Goal: Task Accomplishment & Management: Manage account settings

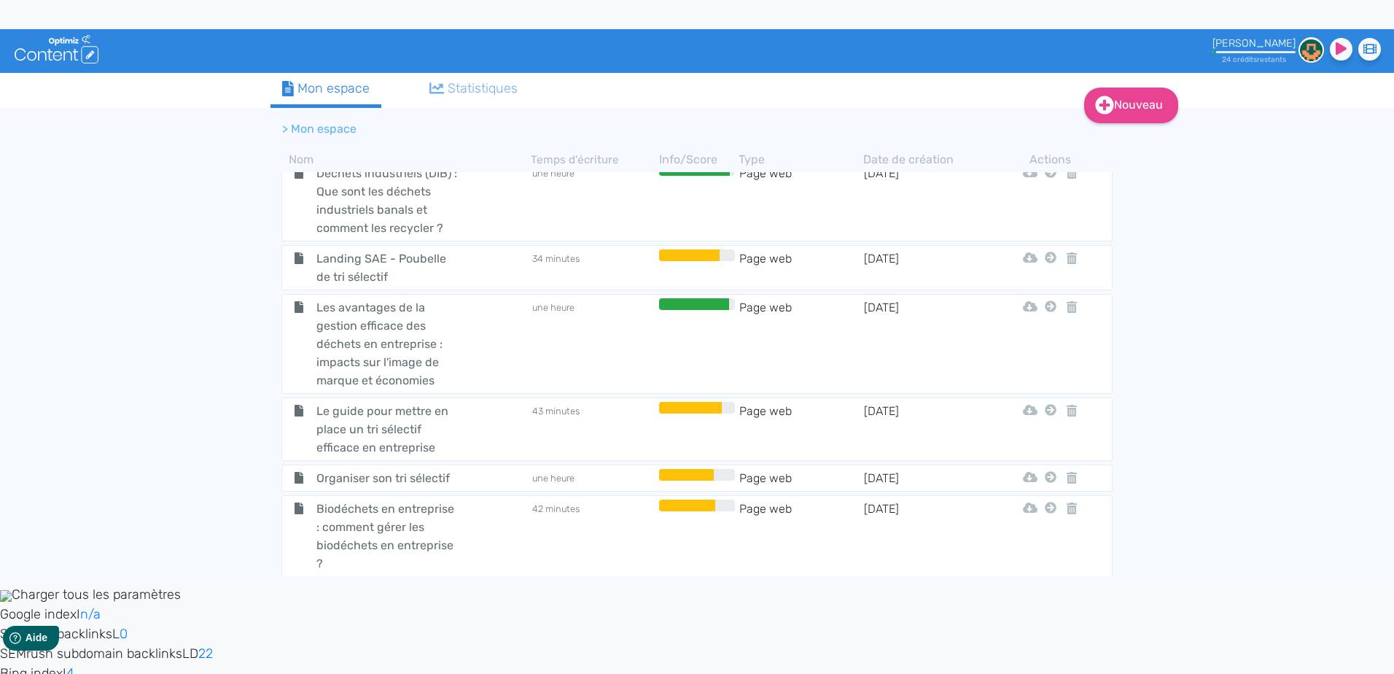
scroll to position [583, 0]
click at [483, 412] on div "Le guide pour mettre en place un tri sélectif efficace en entreprise" at bounding box center [407, 428] width 246 height 55
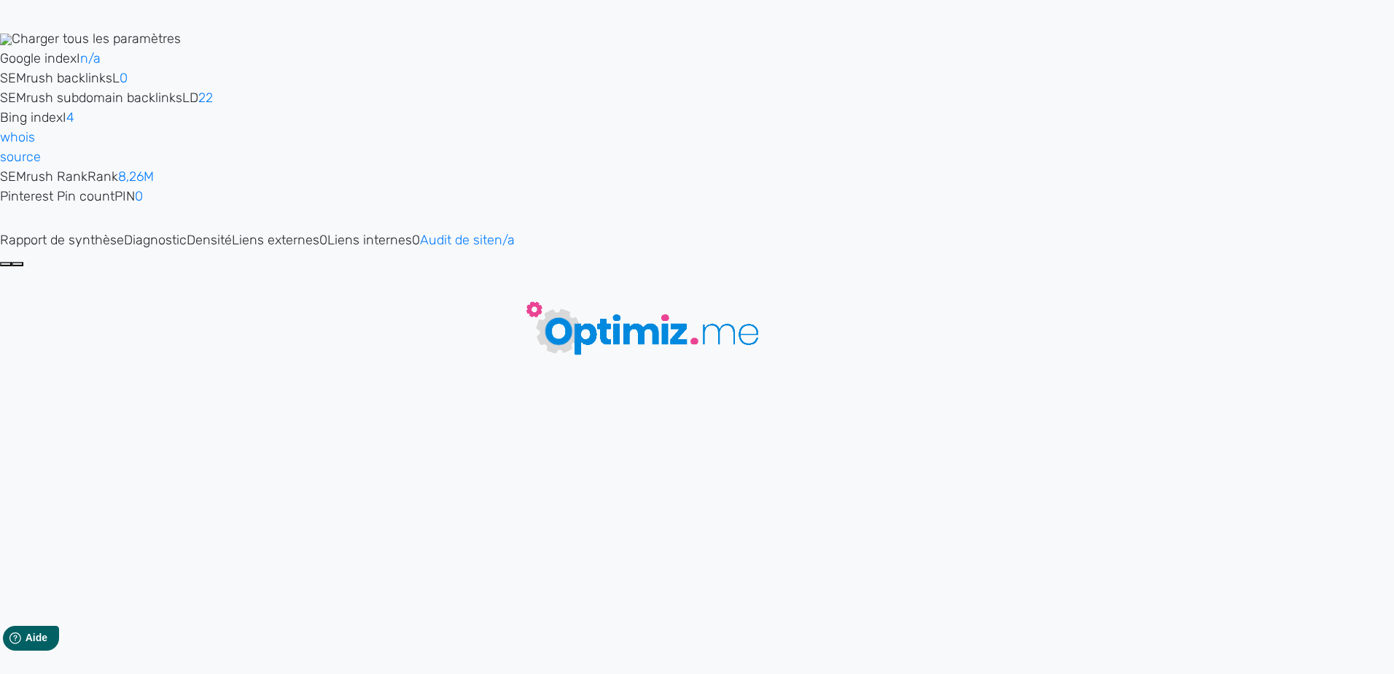
type input "Le guide pour mettre en place un tri sélectif efficace en entreprise"
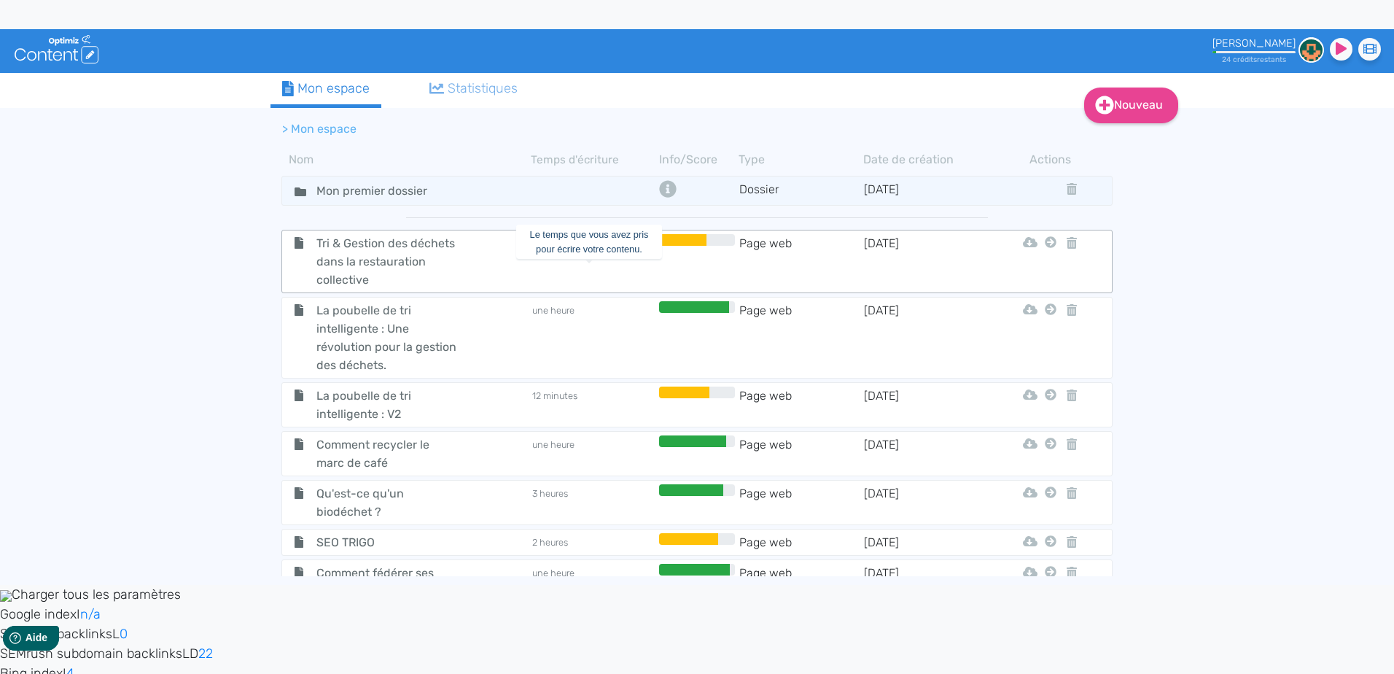
click at [592, 280] on td "27 minutes" at bounding box center [593, 261] width 125 height 55
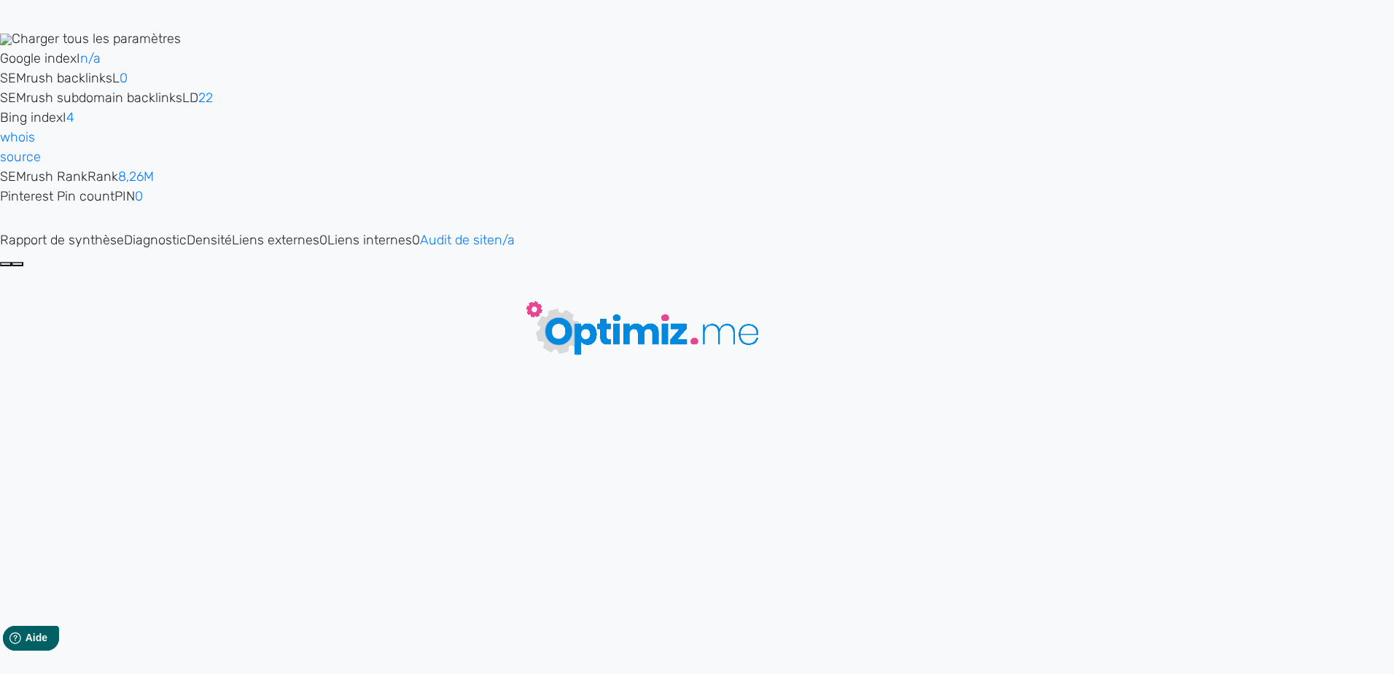
type input "Tri & Gestion des déchets dans la restauration collective"
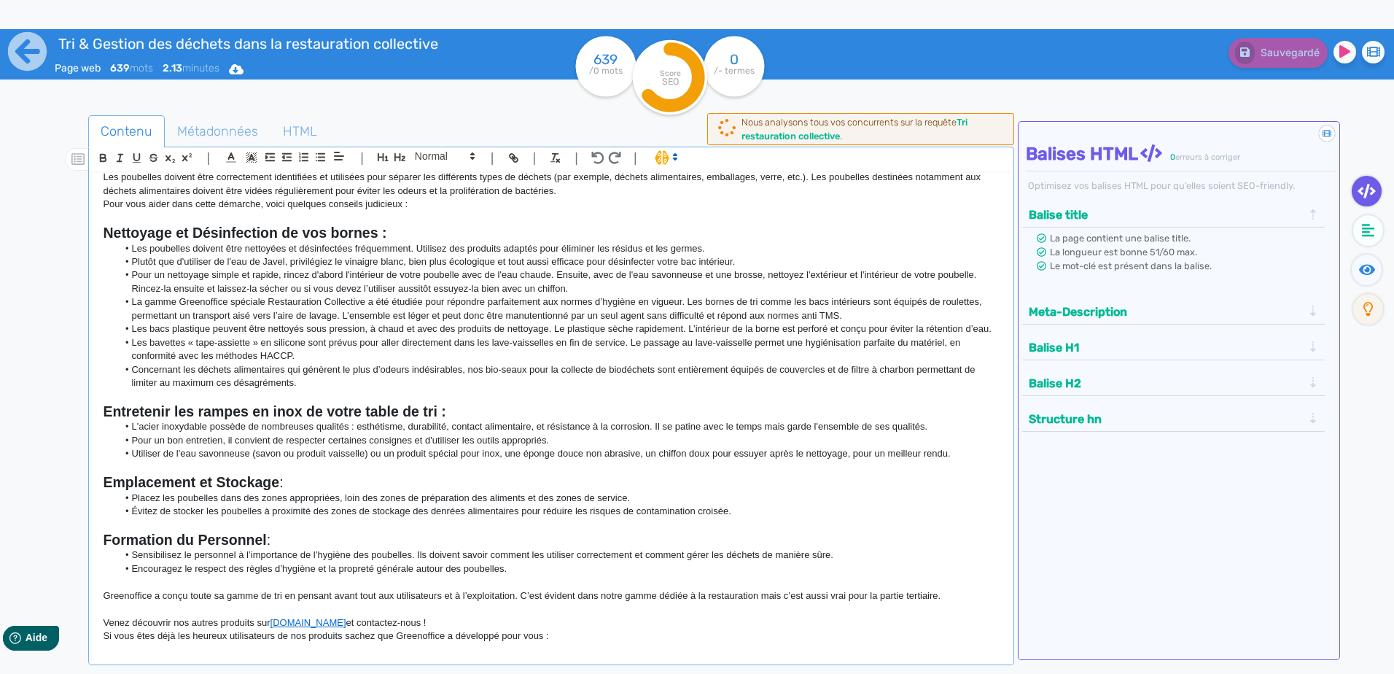
scroll to position [155, 0]
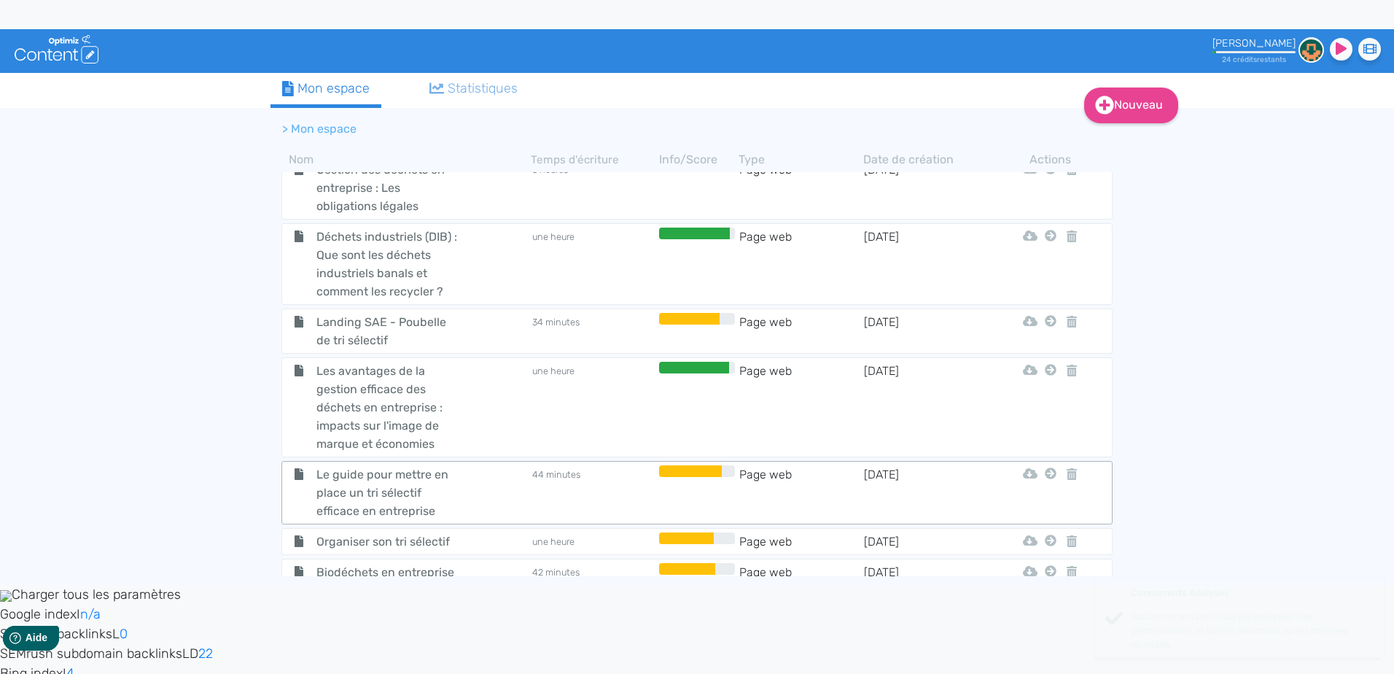
scroll to position [583, 0]
